Goal: Task Accomplishment & Management: Complete application form

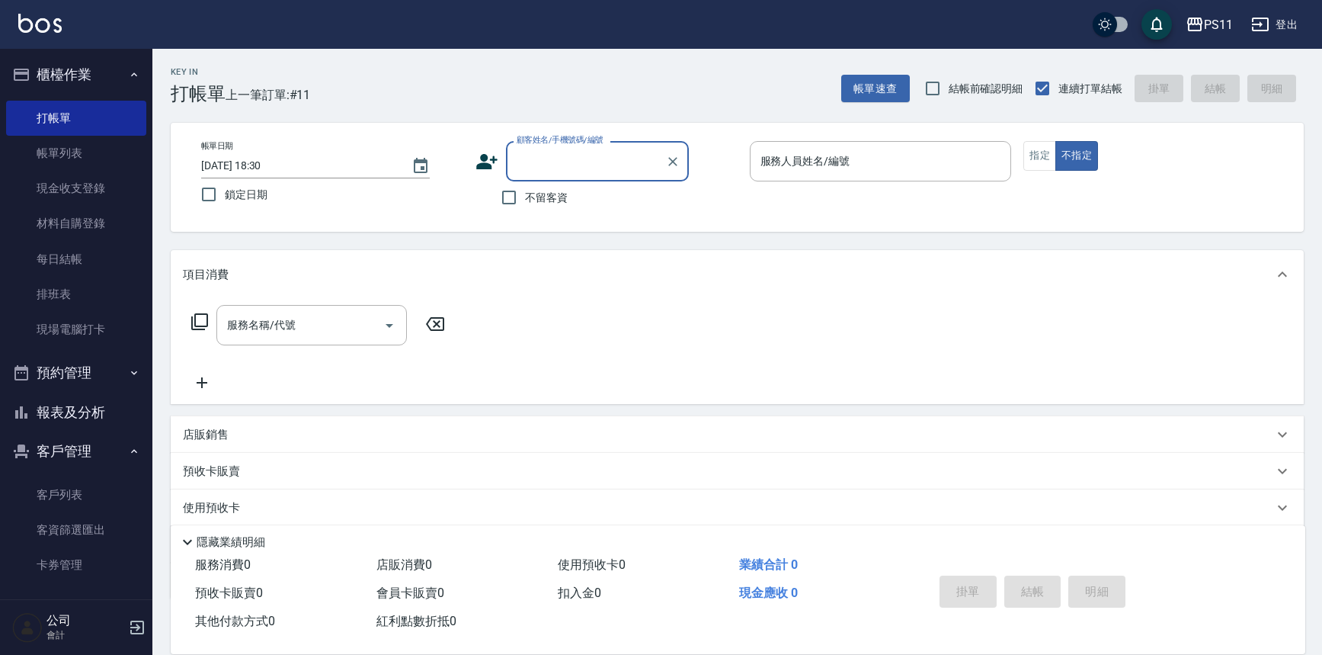
scroll to position [87, 0]
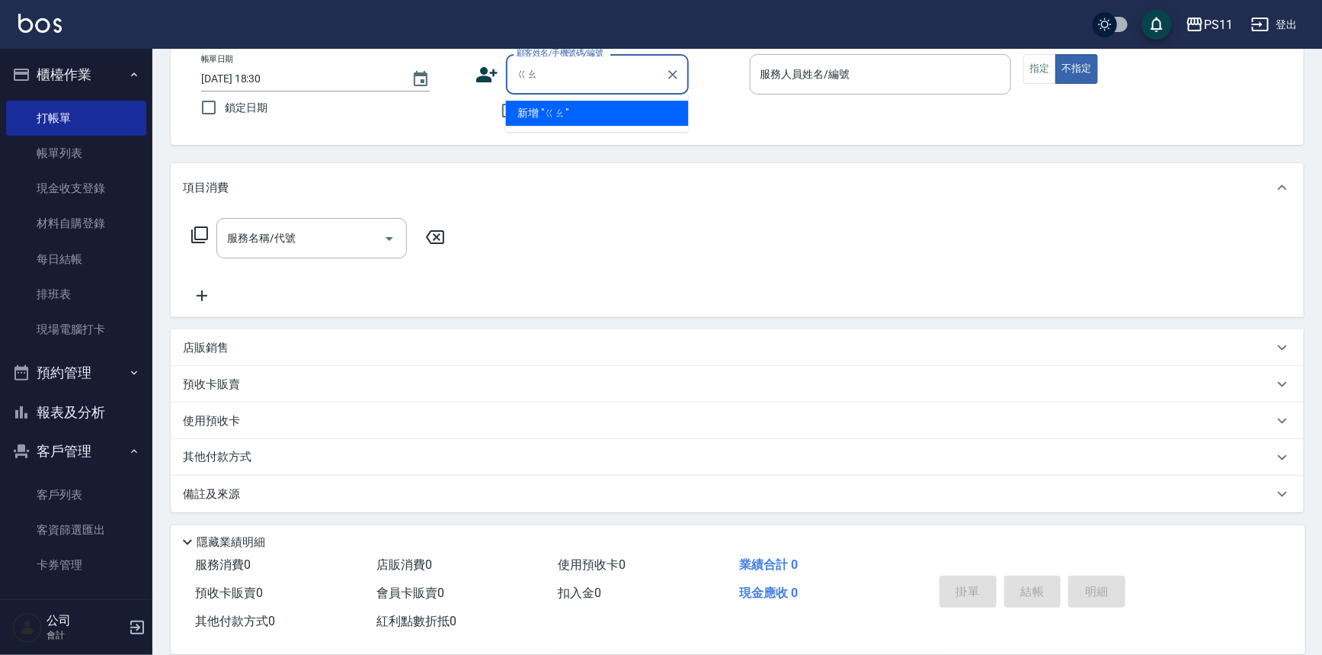
type input "搞"
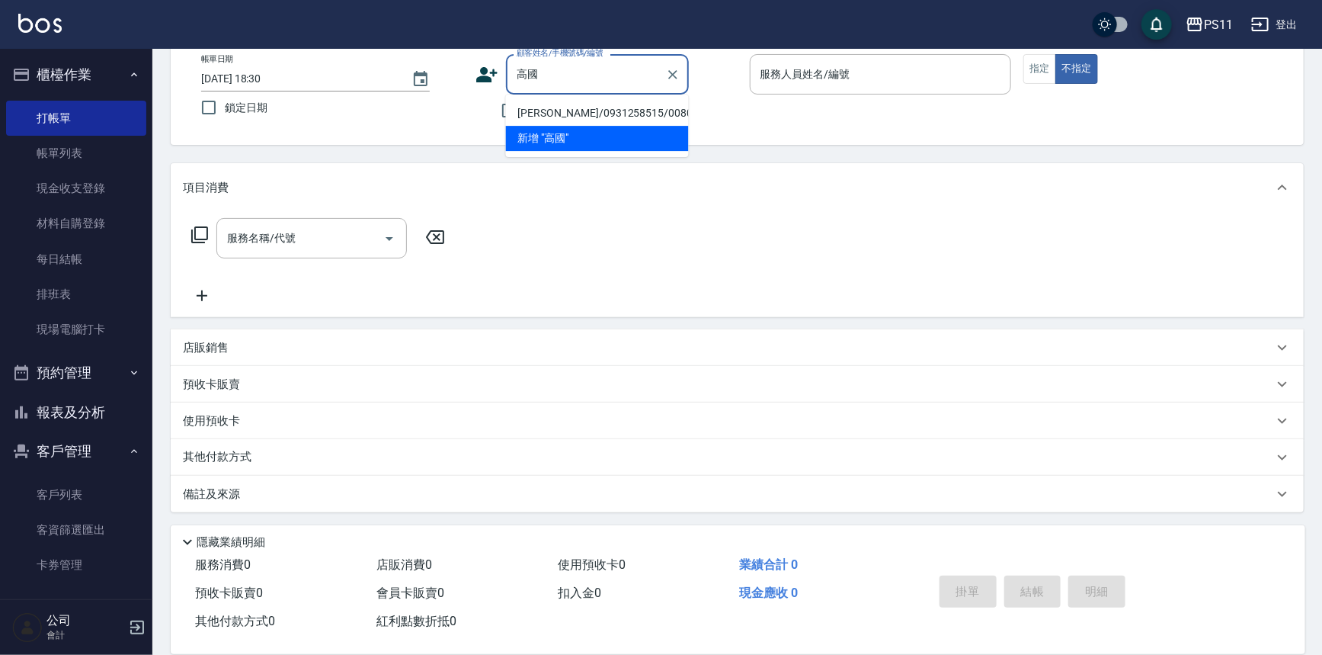
click at [625, 119] on li "[PERSON_NAME]/0931258515/0080" at bounding box center [597, 113] width 183 height 25
type input "[PERSON_NAME]/0931258515/0080"
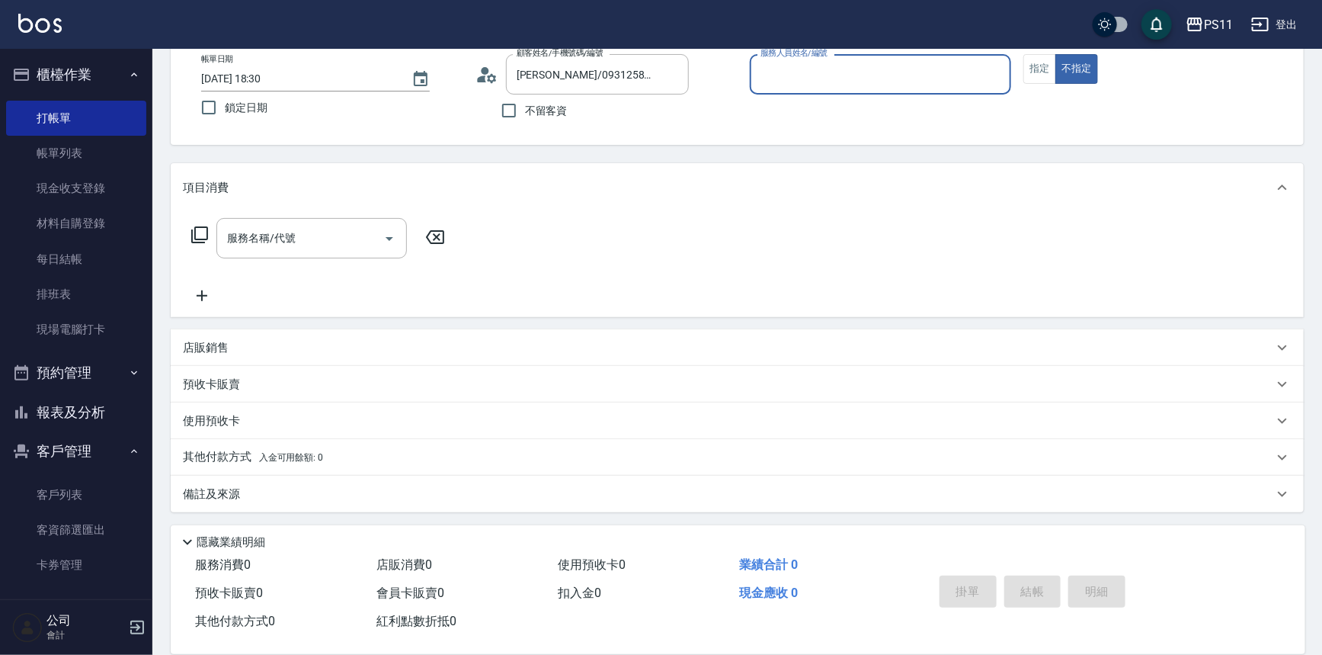
click at [834, 80] on input "服務人員姓名/編號" at bounding box center [881, 74] width 248 height 27
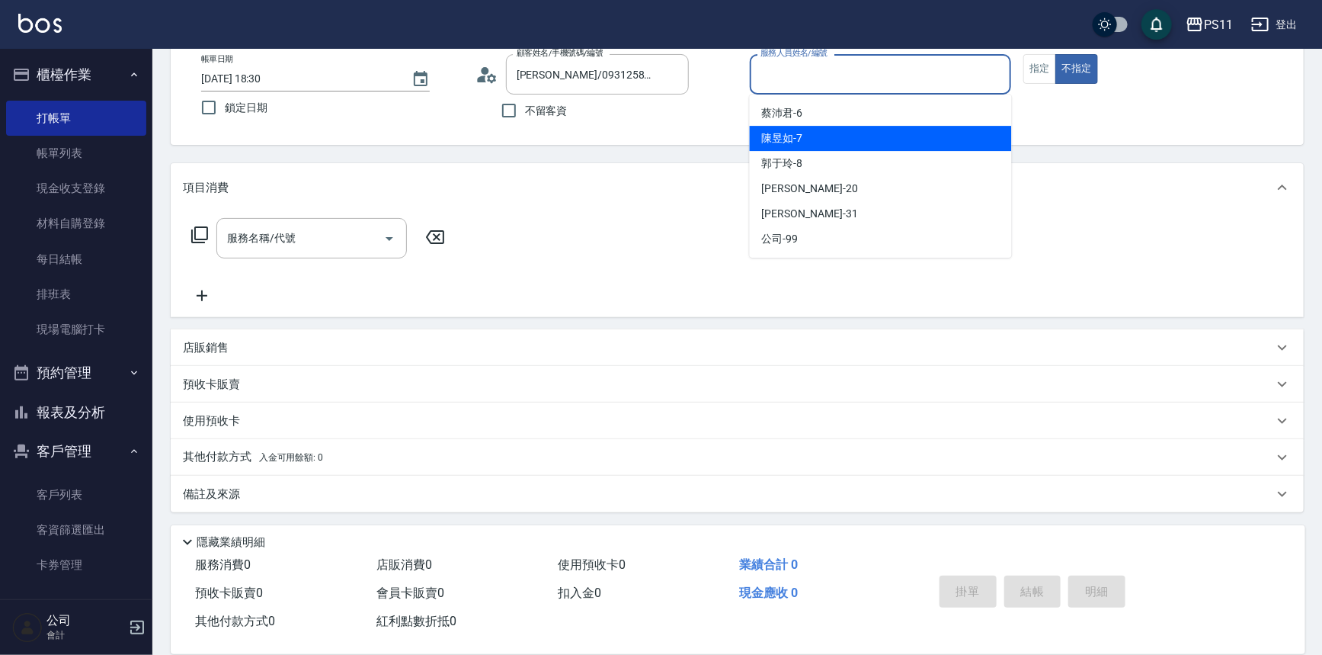
click at [875, 136] on div "[PERSON_NAME]7" at bounding box center [881, 138] width 262 height 25
type input "[PERSON_NAME]-7"
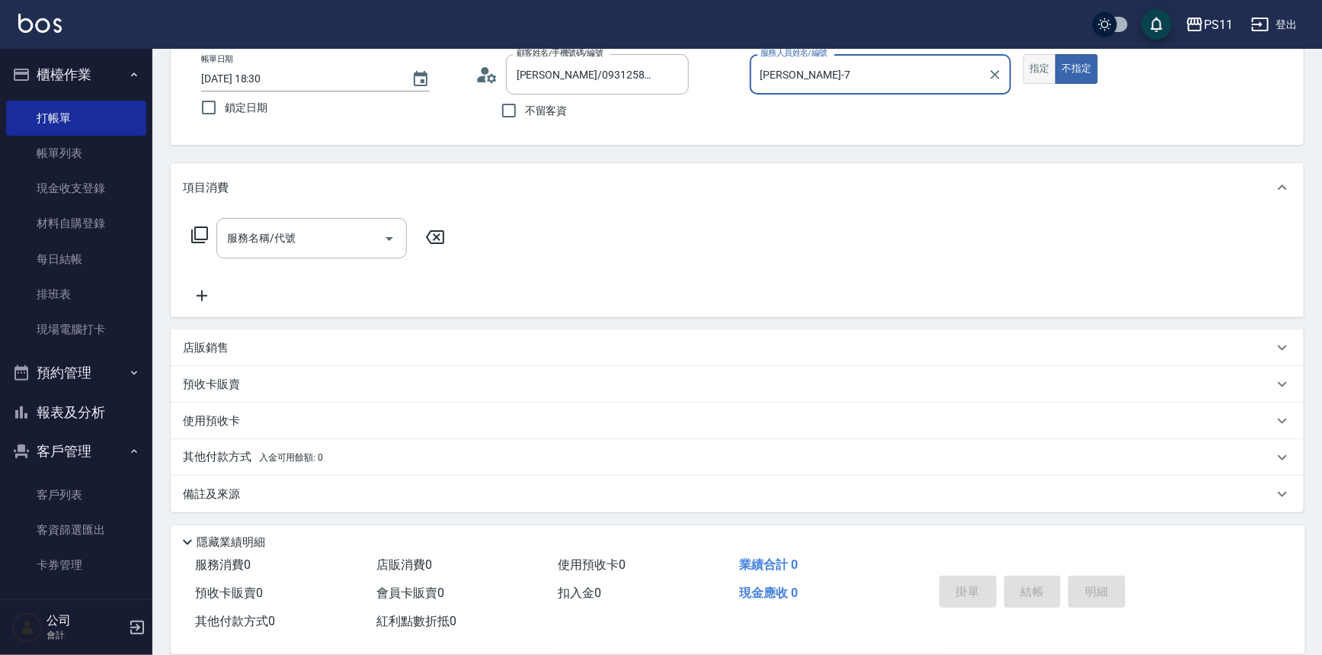
click at [1039, 78] on button "指定" at bounding box center [1040, 69] width 33 height 30
click at [350, 249] on input "服務名稱/代號" at bounding box center [300, 238] width 154 height 27
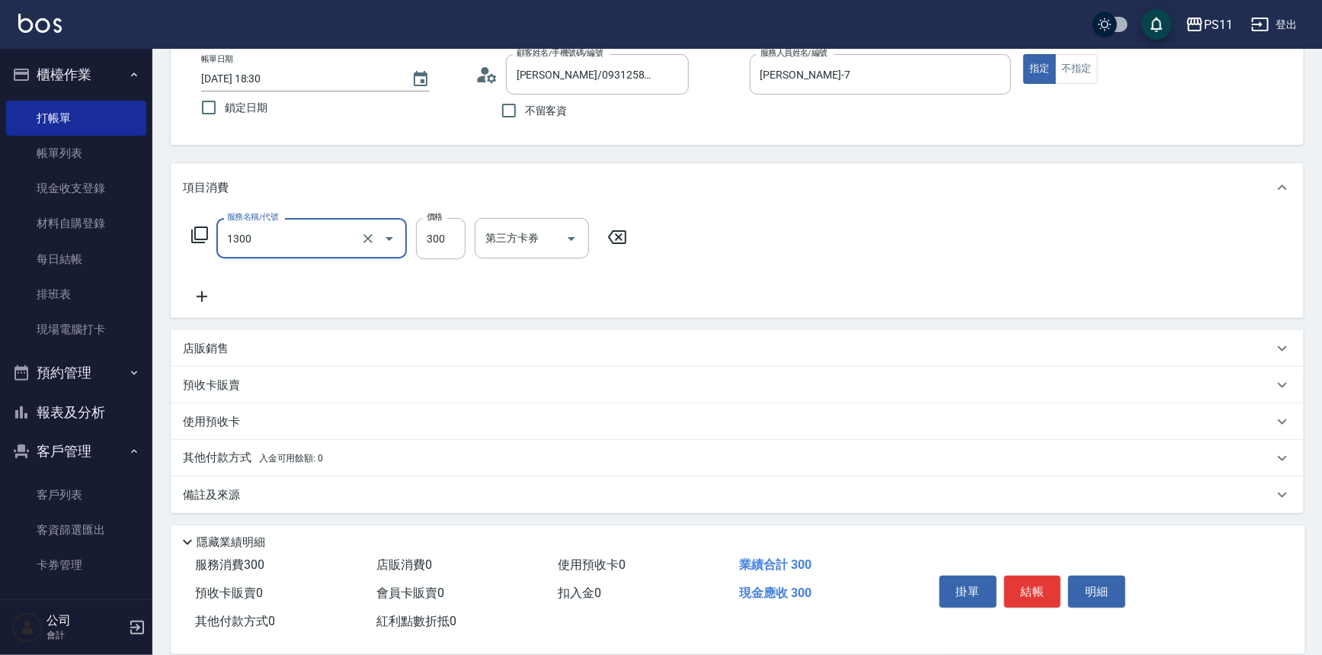
type input "洗髮300(1300)"
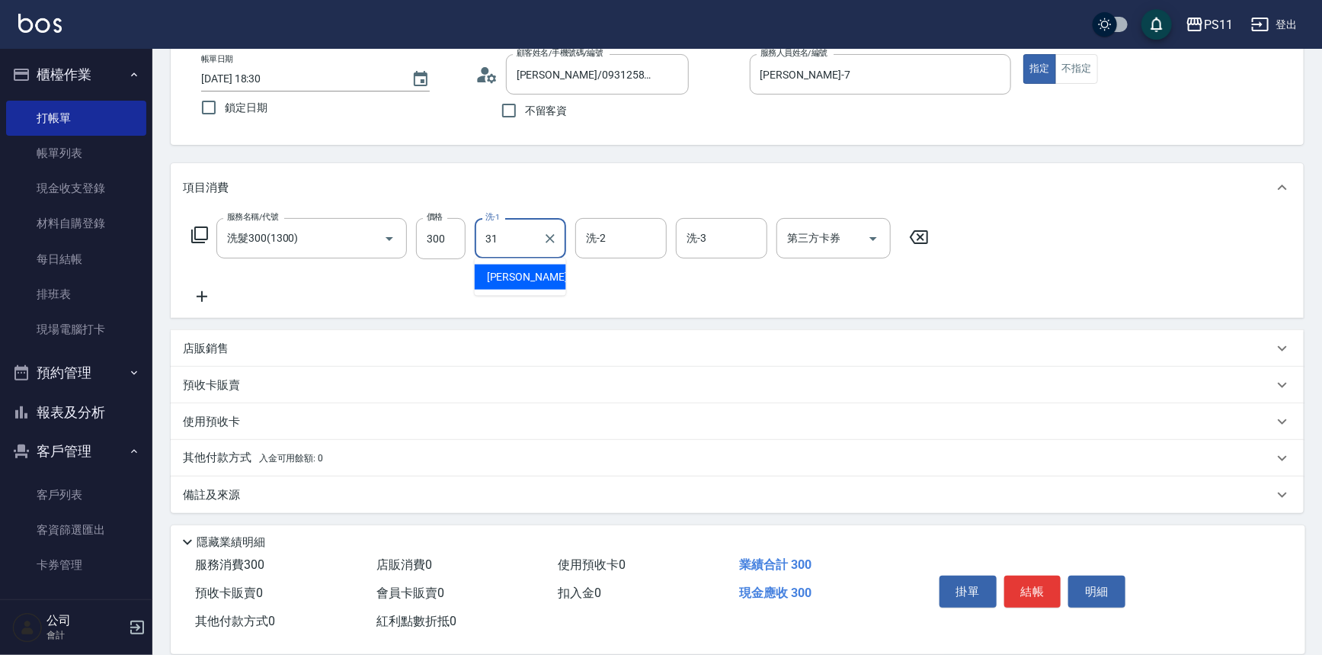
type input "[PERSON_NAME]-31"
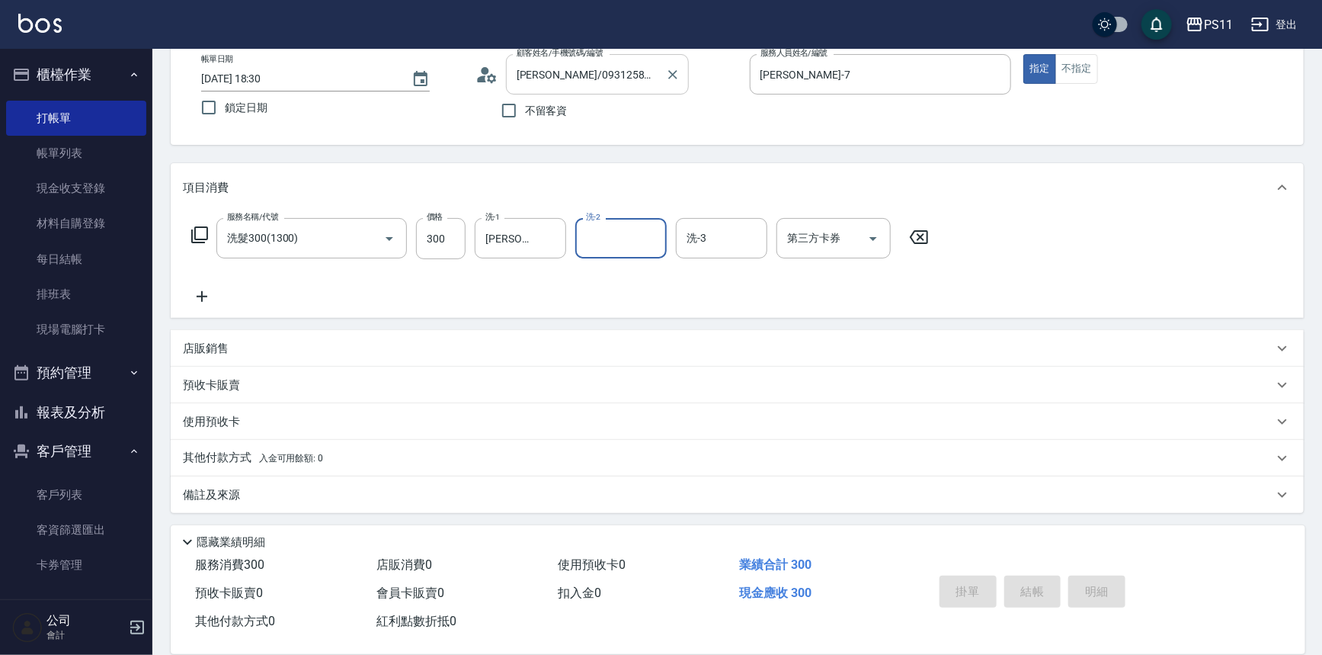
type input "[DATE] 19:19"
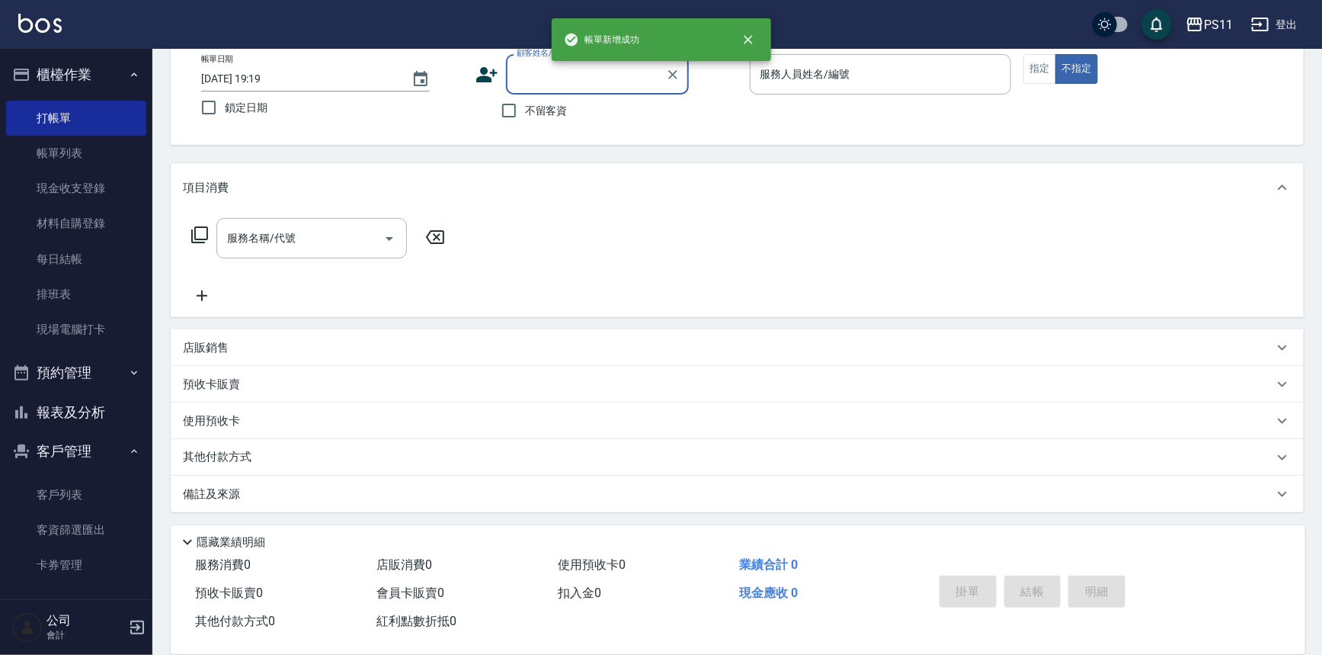
click at [621, 80] on input "顧客姓名/手機號碼/編號" at bounding box center [586, 74] width 146 height 27
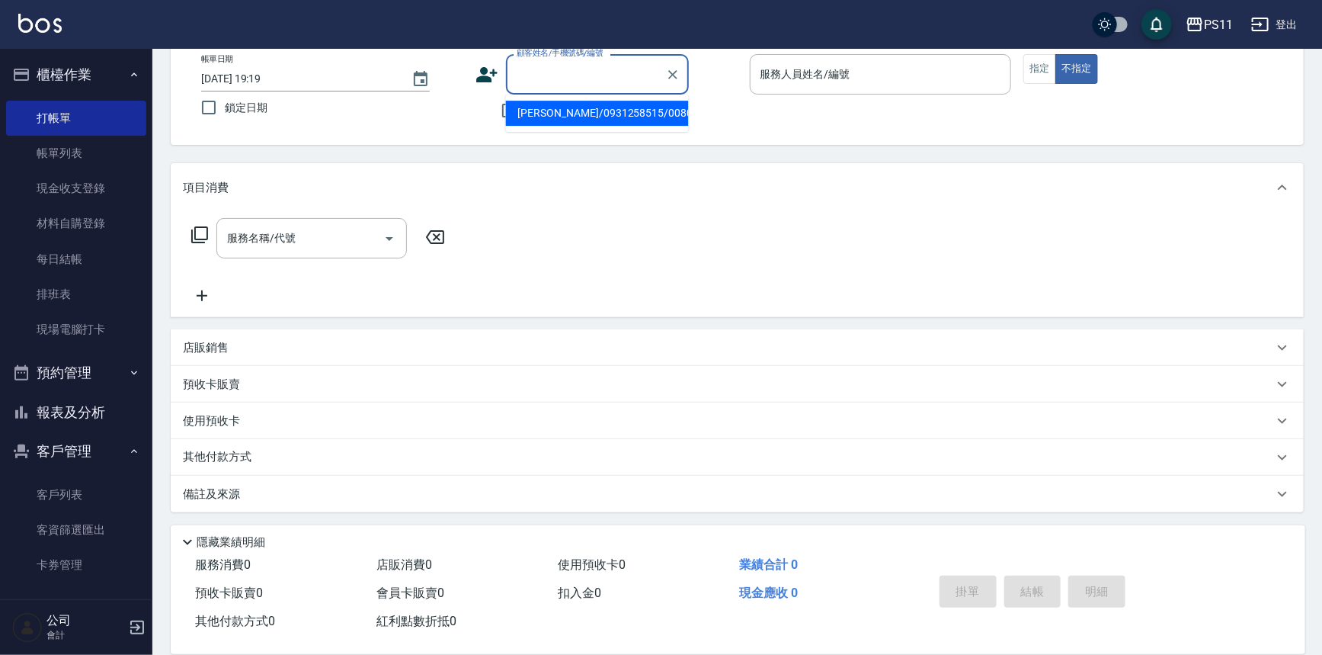
click at [655, 118] on li "[PERSON_NAME]/0931258515/0080" at bounding box center [597, 113] width 183 height 25
type input "[PERSON_NAME]/0931258515/0080"
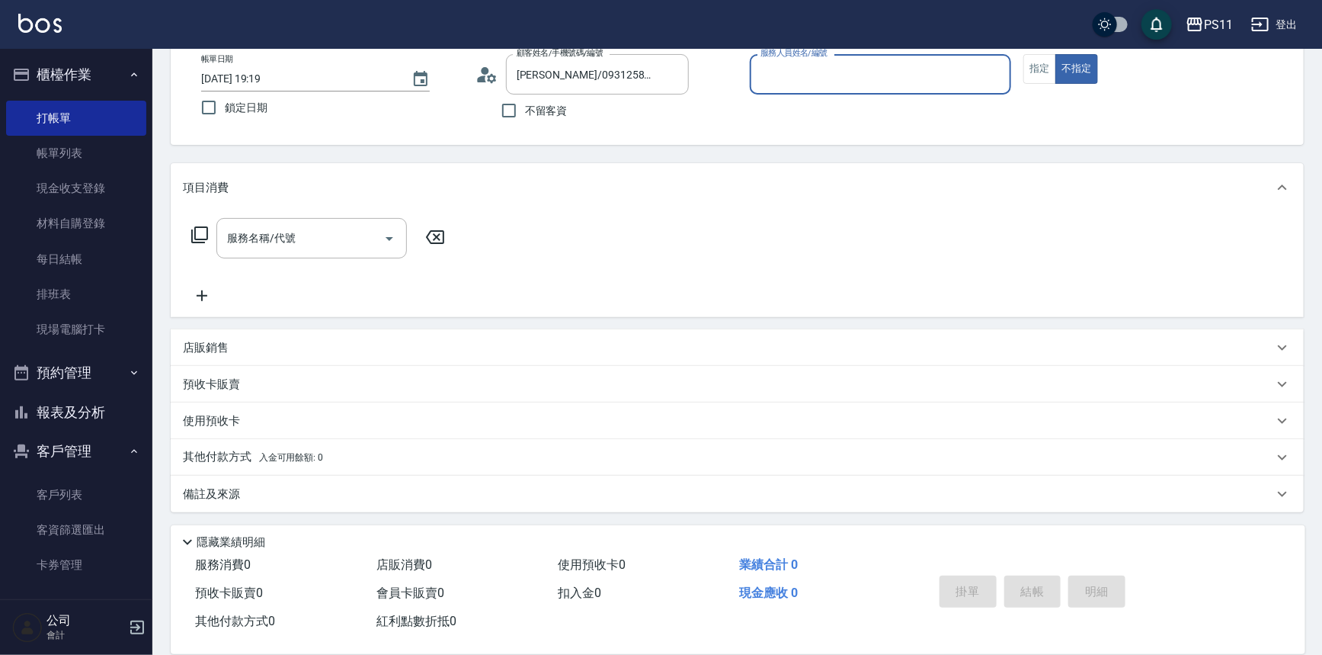
click at [785, 90] on div "服務人員姓名/編號" at bounding box center [881, 74] width 262 height 40
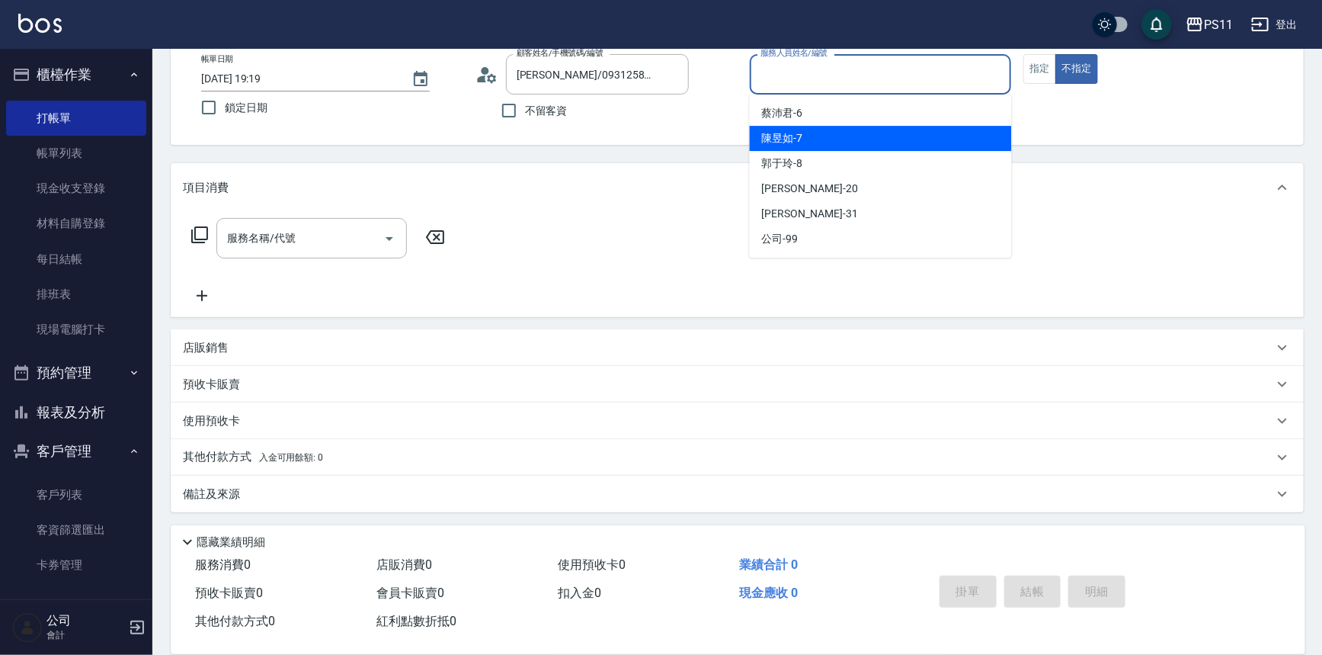
click at [848, 131] on div "[PERSON_NAME]7" at bounding box center [881, 138] width 262 height 25
type input "[PERSON_NAME]-7"
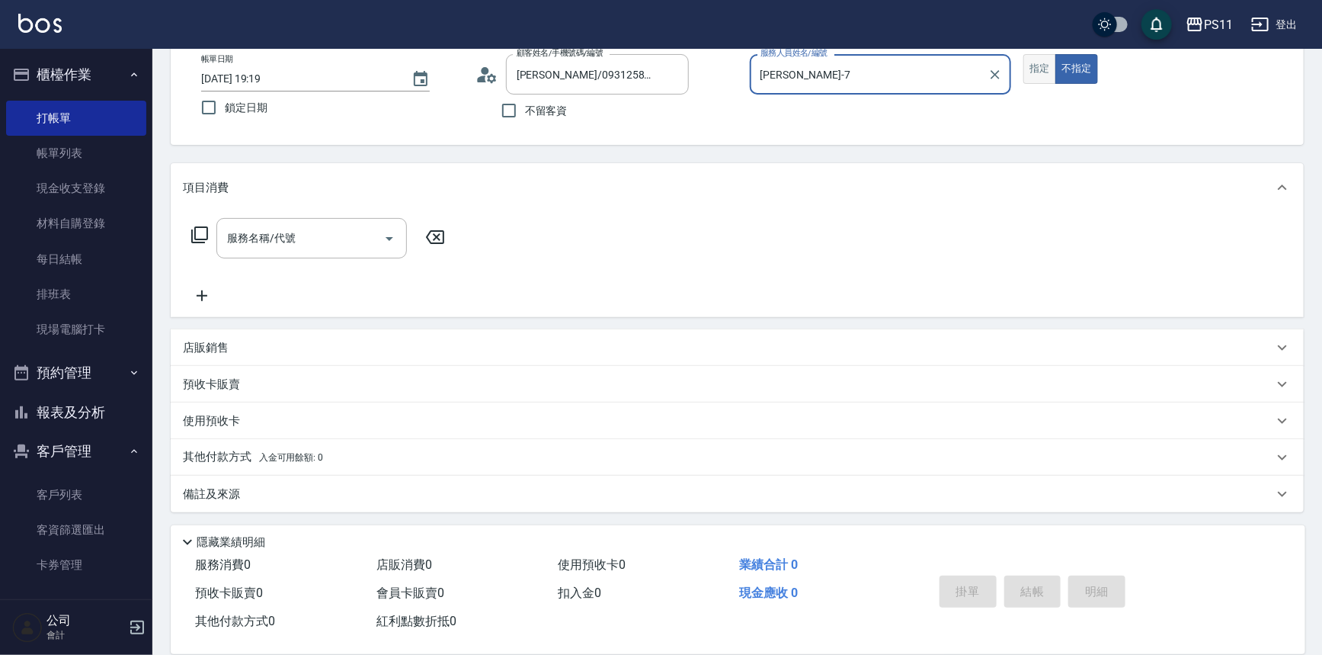
click at [1036, 70] on button "指定" at bounding box center [1040, 69] width 33 height 30
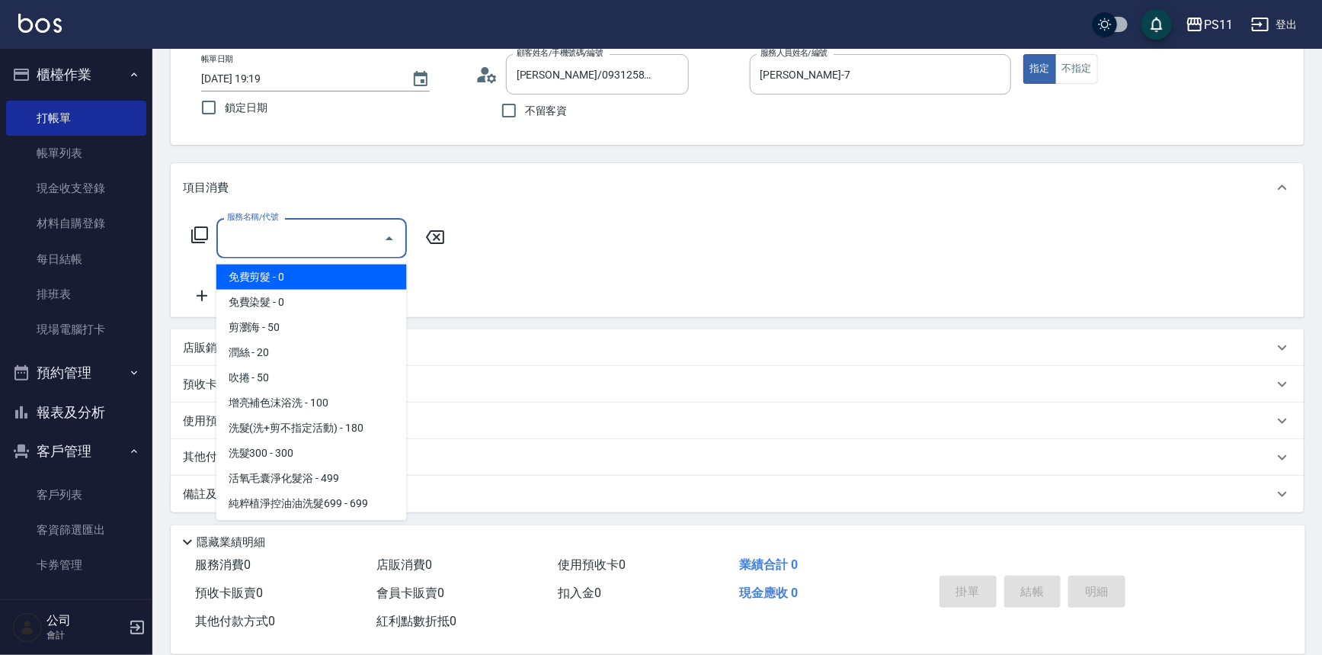
click at [331, 238] on input "服務名稱/代號" at bounding box center [300, 238] width 154 height 27
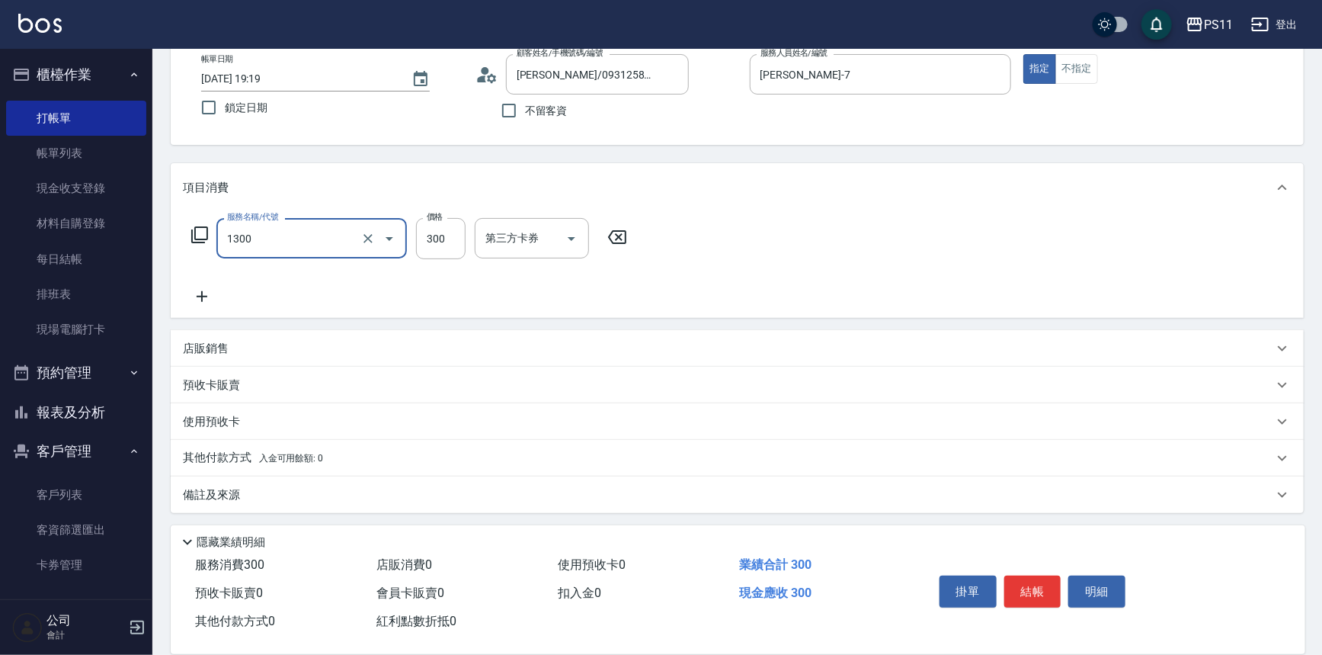
type input "洗髮300(1300)"
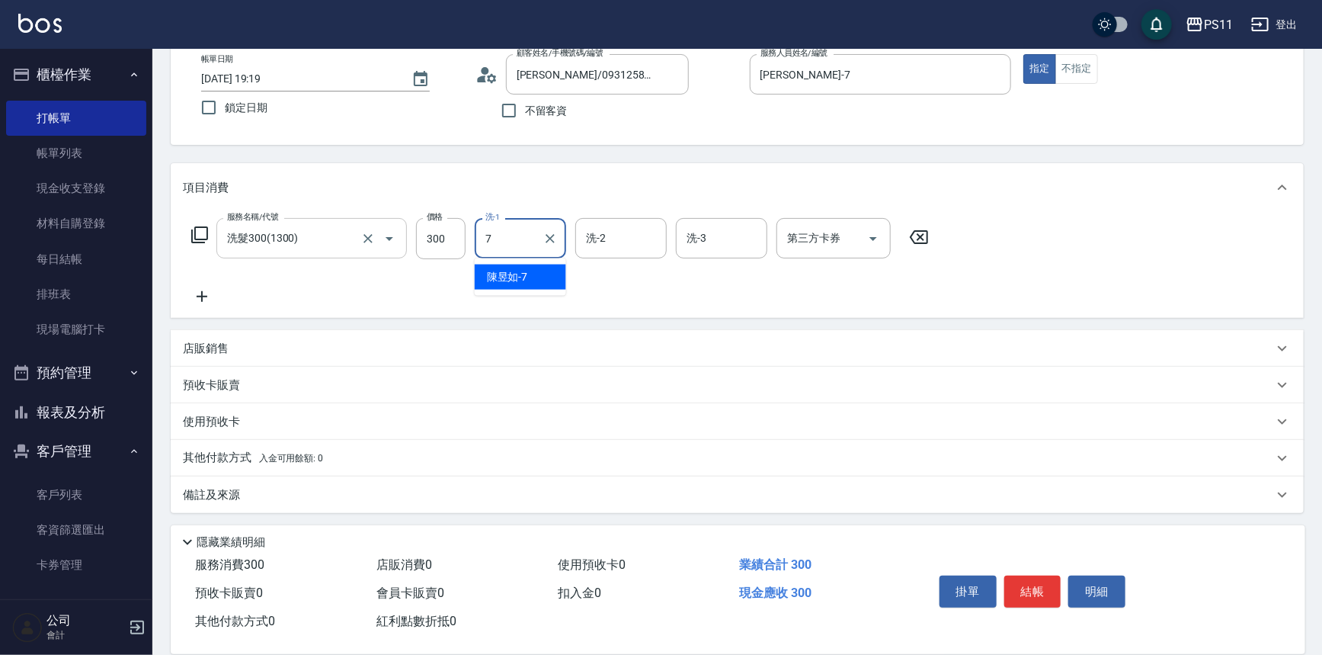
type input "[PERSON_NAME]-7"
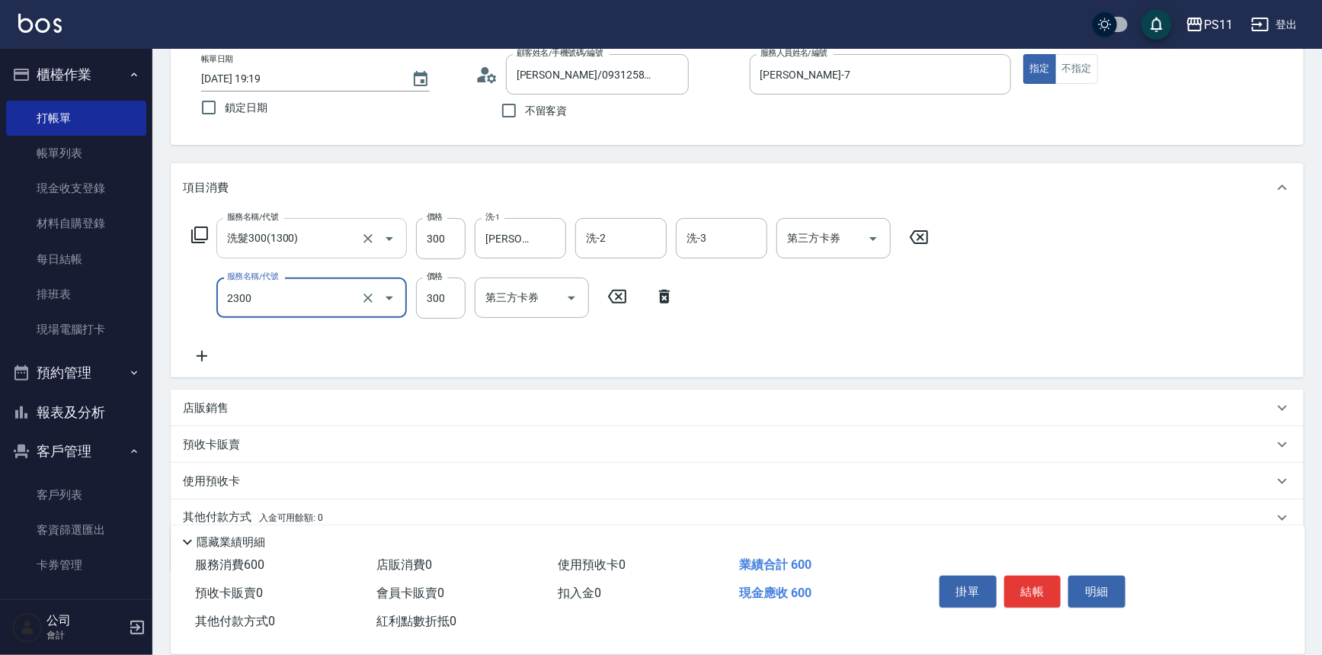
type input "剪髮(2300)"
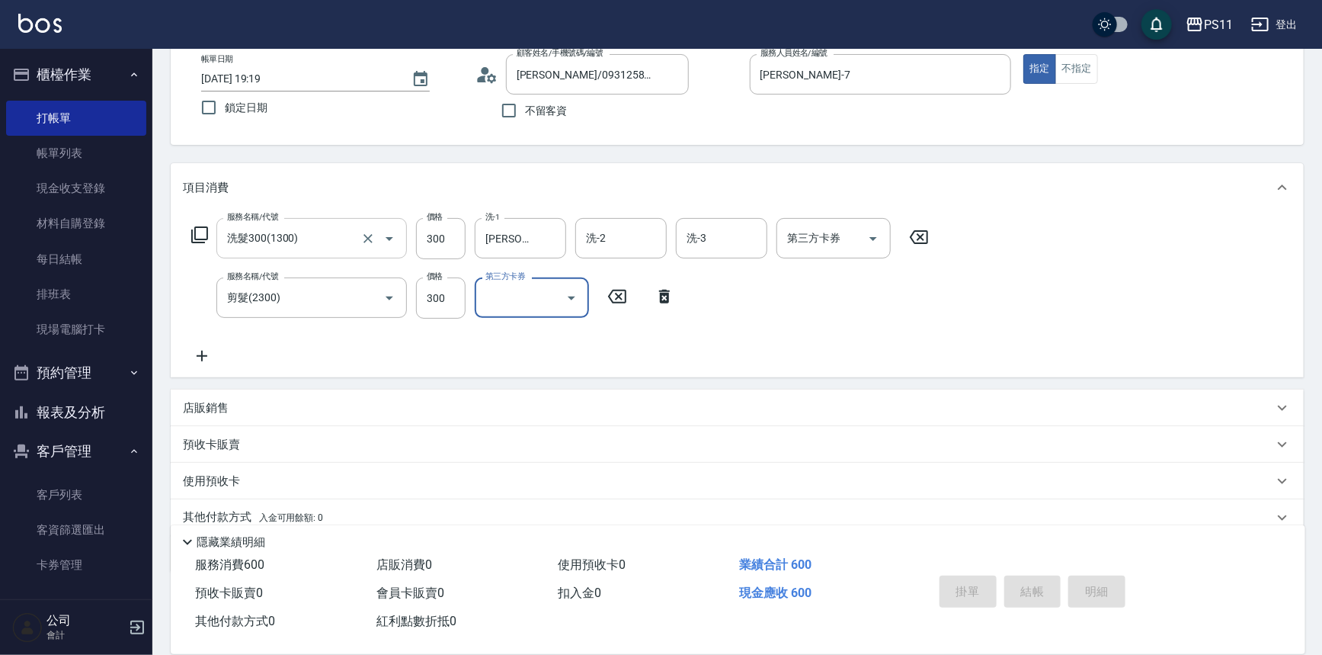
type input "[DATE] 19:20"
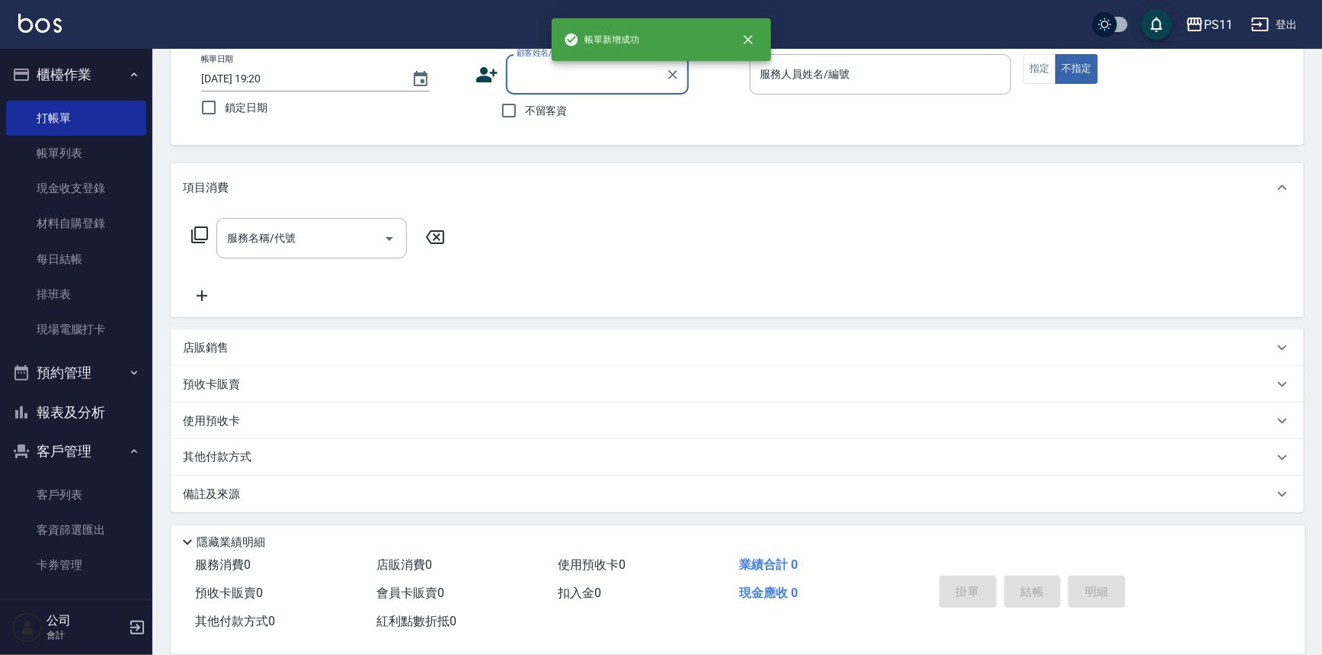
click at [82, 416] on button "報表及分析" at bounding box center [76, 413] width 140 height 40
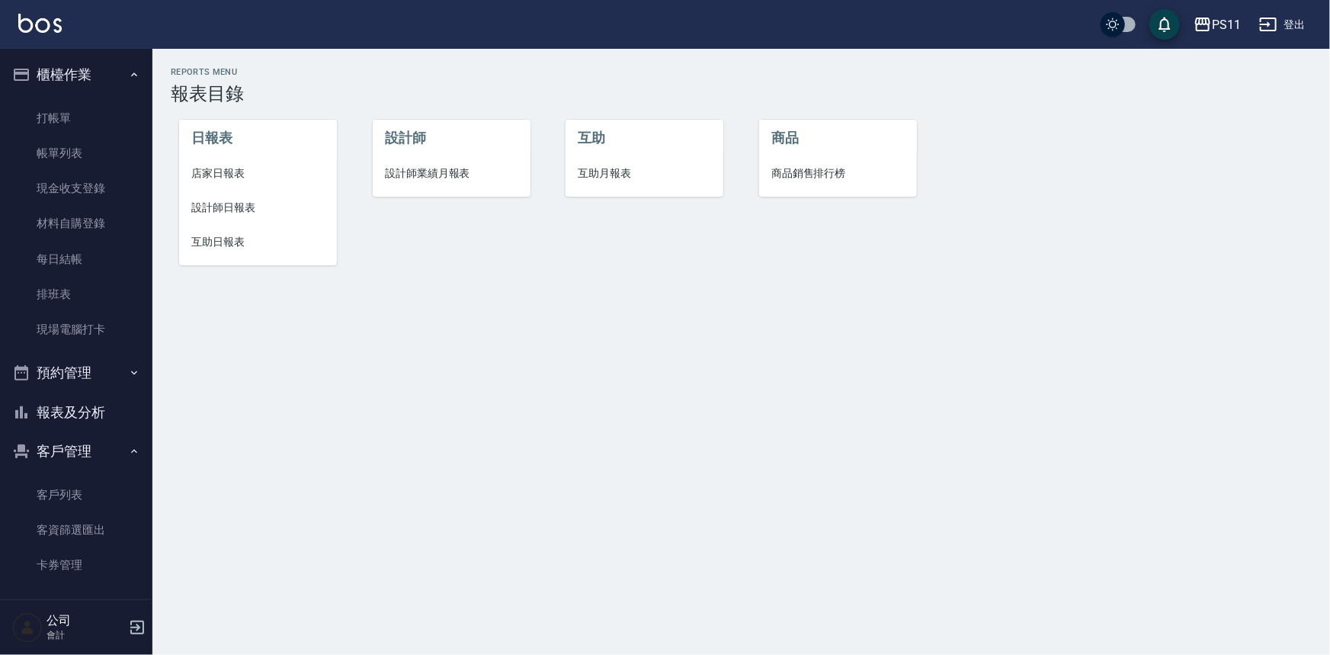
click at [252, 201] on span "設計師日報表" at bounding box center [257, 208] width 133 height 16
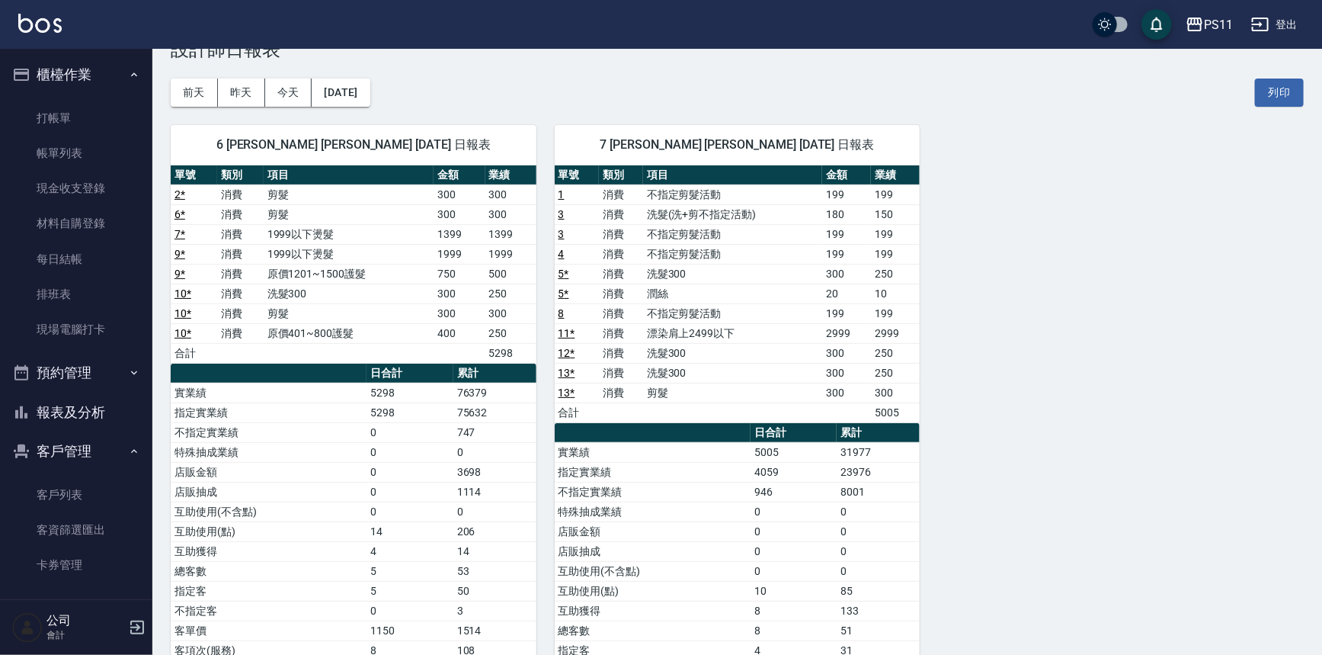
scroll to position [69, 0]
